Goal: Obtain resource: Download file/media

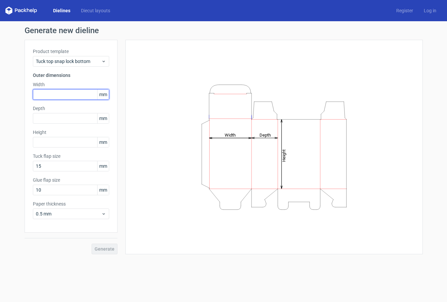
click at [54, 93] on input "text" at bounding box center [71, 94] width 76 height 11
click at [78, 63] on span "Tuck top snap lock bottom" at bounding box center [68, 61] width 65 height 7
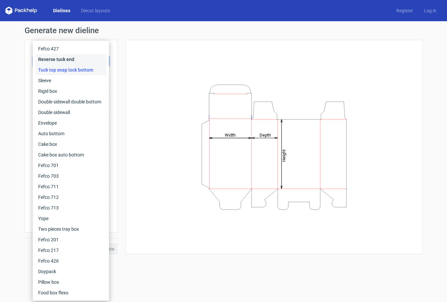
click at [78, 63] on div "Reverse tuck end" at bounding box center [70, 59] width 71 height 11
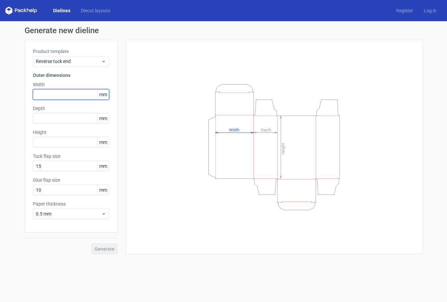
click at [65, 95] on input "text" at bounding box center [71, 94] width 76 height 11
type input "55"
click at [57, 117] on input "text" at bounding box center [71, 118] width 76 height 11
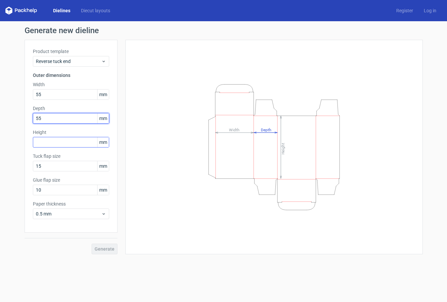
type input "55"
click at [59, 143] on input "text" at bounding box center [71, 142] width 76 height 11
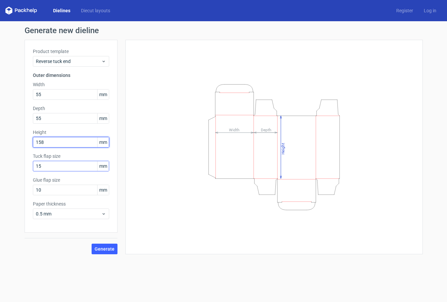
type input "158"
click at [71, 168] on input "15" at bounding box center [71, 166] width 76 height 11
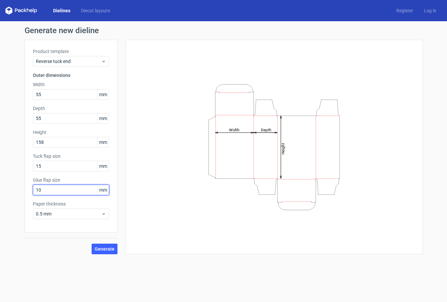
click at [76, 190] on input "10" at bounding box center [71, 190] width 76 height 11
type input "15"
click at [68, 216] on span "0.5 mm" at bounding box center [68, 214] width 65 height 7
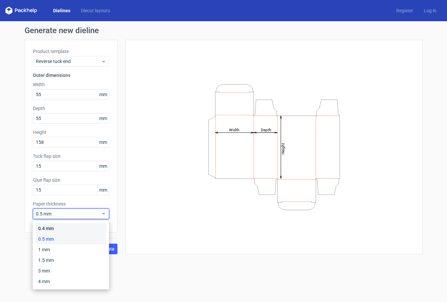
click at [64, 229] on div "0.4 mm" at bounding box center [70, 228] width 71 height 11
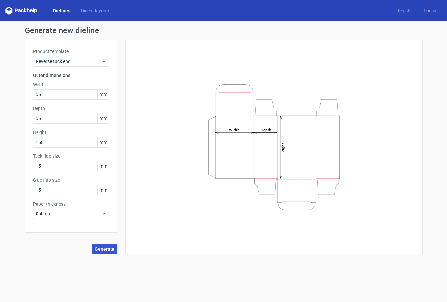
click at [104, 247] on span "Generate" at bounding box center [105, 249] width 20 height 5
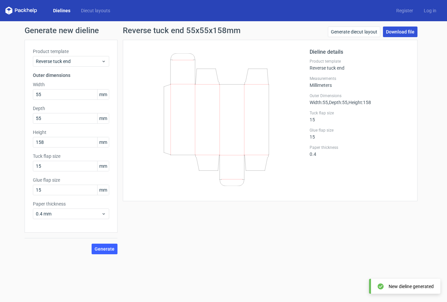
click at [401, 34] on link "Download file" at bounding box center [400, 32] width 34 height 11
